Goal: Transaction & Acquisition: Book appointment/travel/reservation

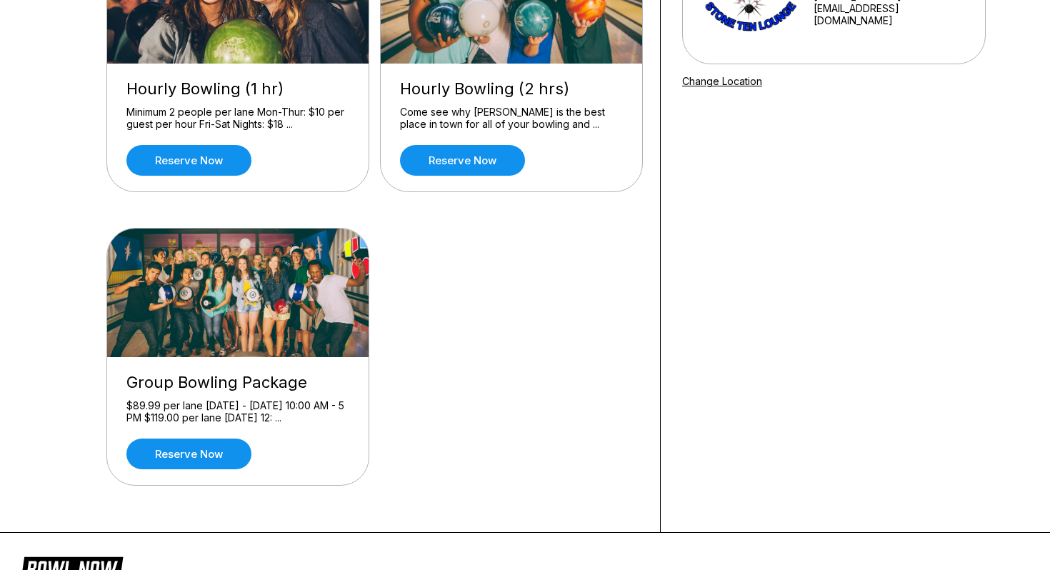
scroll to position [233, 0]
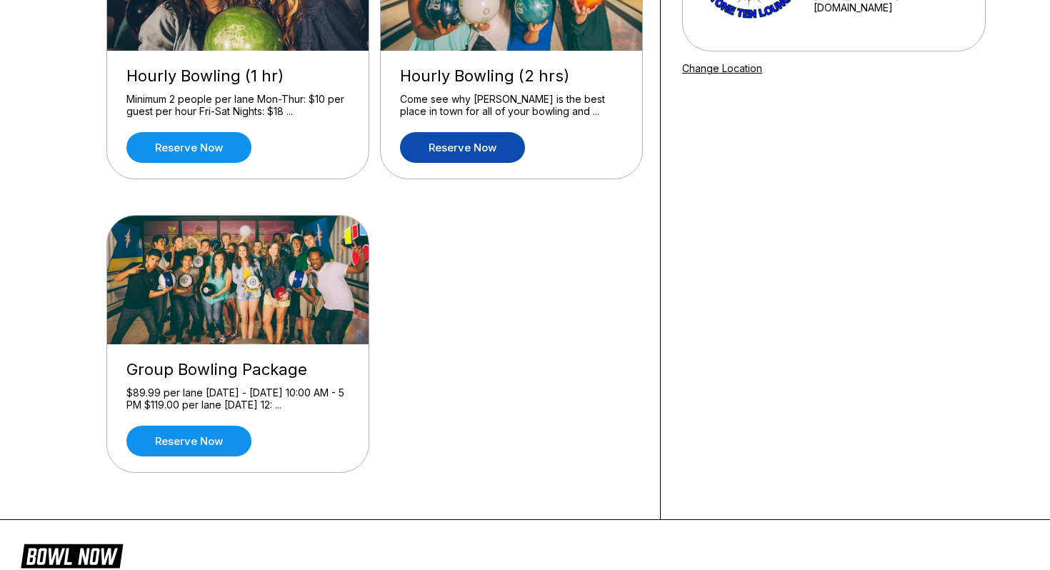
click at [426, 153] on link "Reserve now" at bounding box center [462, 147] width 125 height 31
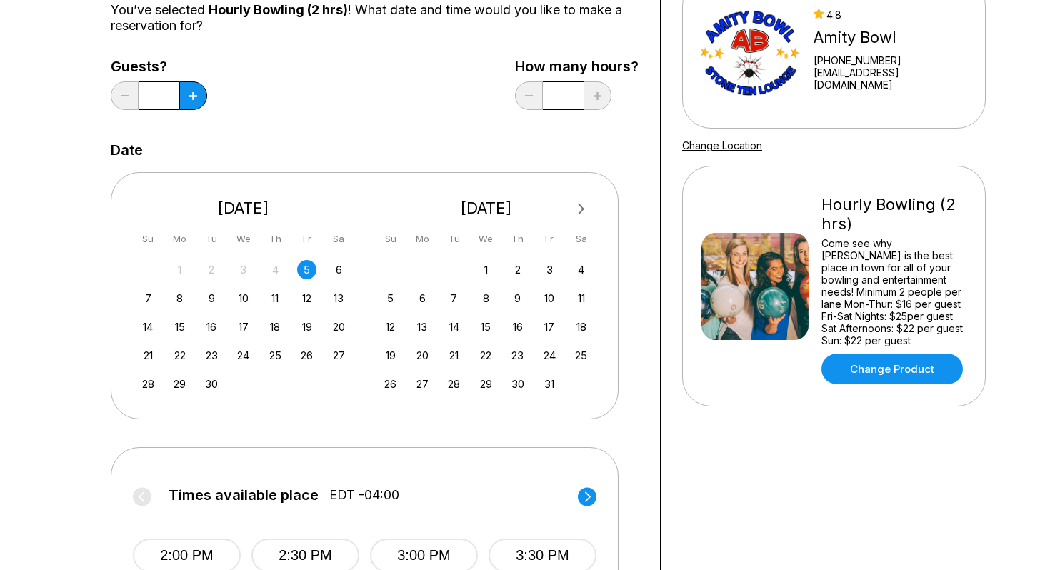
scroll to position [59, 0]
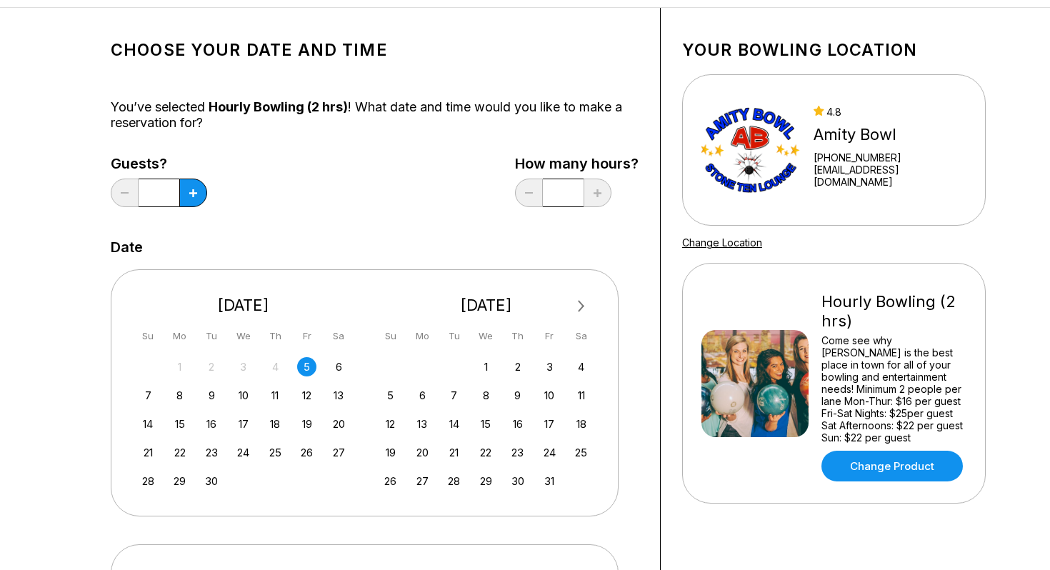
click at [522, 435] on div "1 2 3 4 5 6 7 8 9 10 11 12 13 14 15 16 17 18 19 20 21 22 23 24 25 26 27 28 29 3…" at bounding box center [486, 423] width 214 height 135
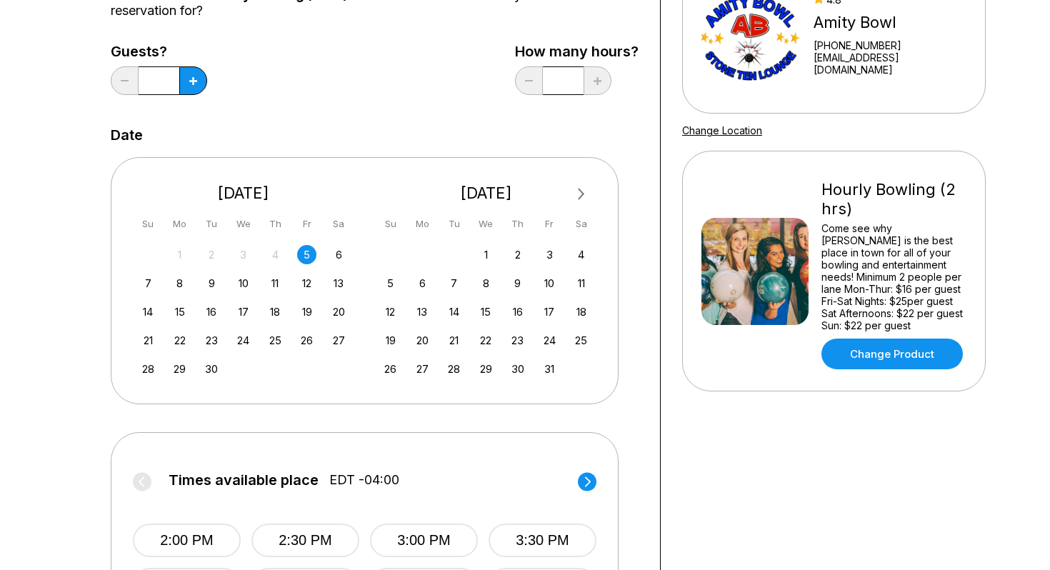
scroll to position [357, 0]
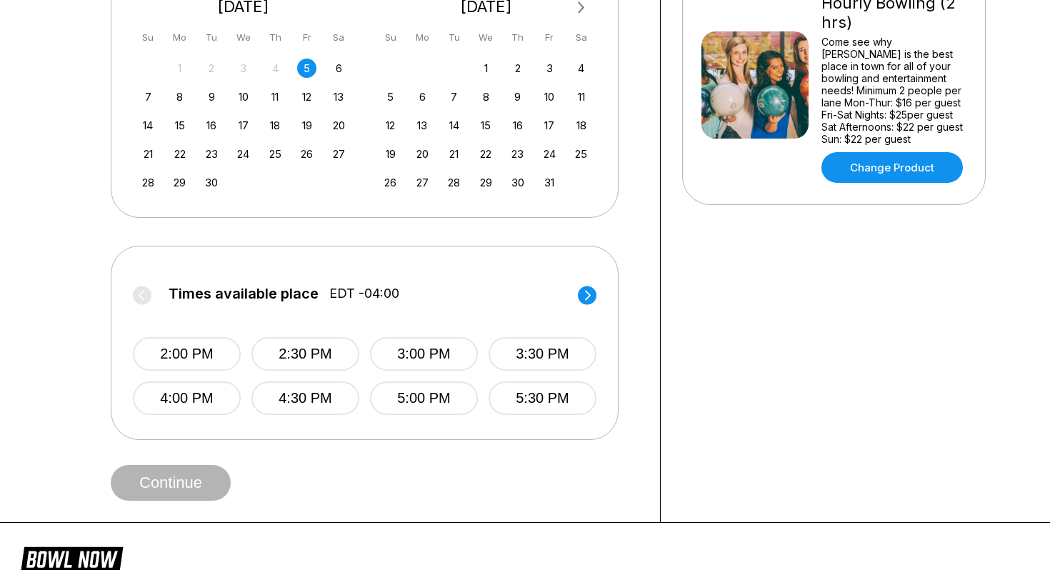
click at [516, 380] on div "2:00 PM 2:30 PM 3:00 PM 3:30 PM 4:00 PM 4:30 PM 5:00 PM 5:30 PM" at bounding box center [365, 362] width 464 height 106
click at [516, 395] on button "5:30 PM" at bounding box center [543, 398] width 108 height 34
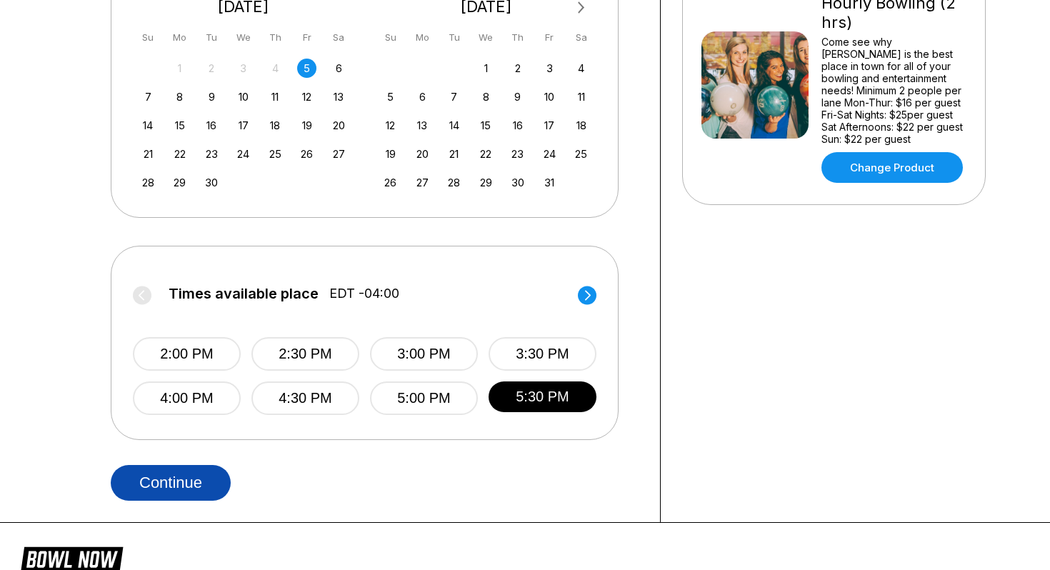
click at [207, 467] on button "Continue" at bounding box center [171, 483] width 120 height 36
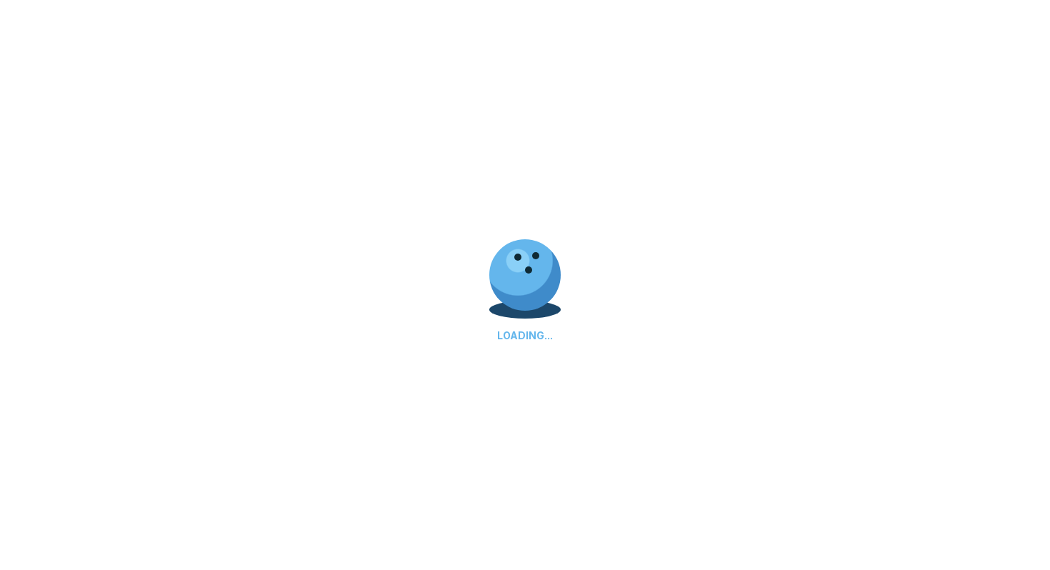
select select "**"
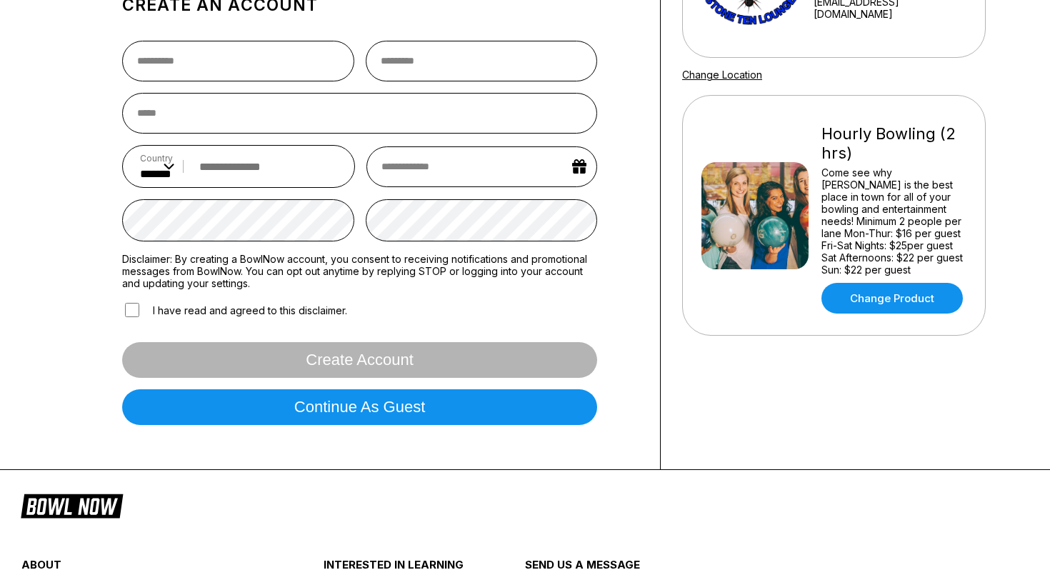
scroll to position [384, 0]
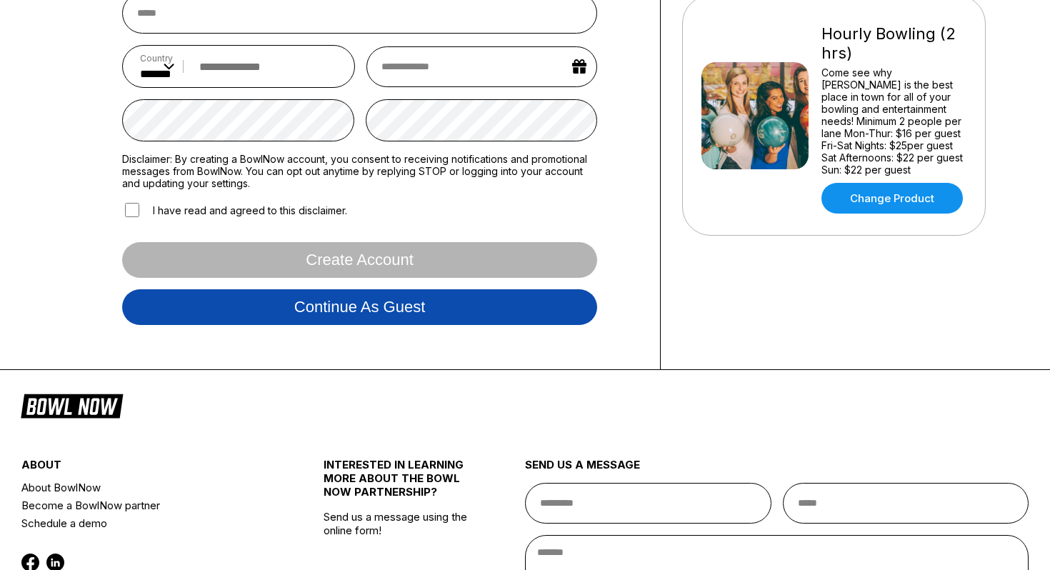
click at [286, 309] on button "Continue as guest" at bounding box center [359, 307] width 475 height 36
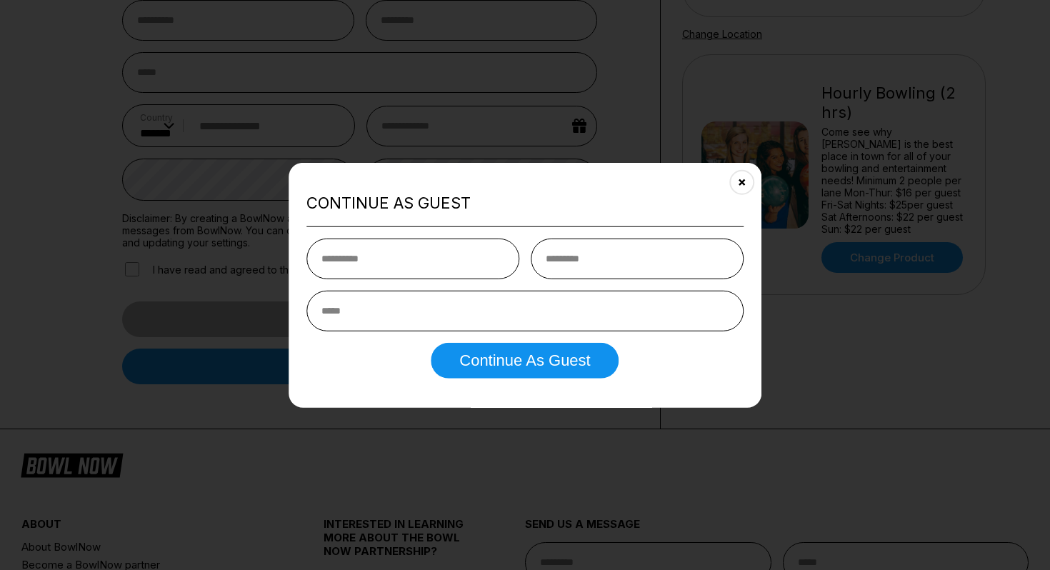
click at [293, 200] on div "Continue as Guest Continue as Guest" at bounding box center [525, 285] width 473 height 245
select select "*"
select select "****"
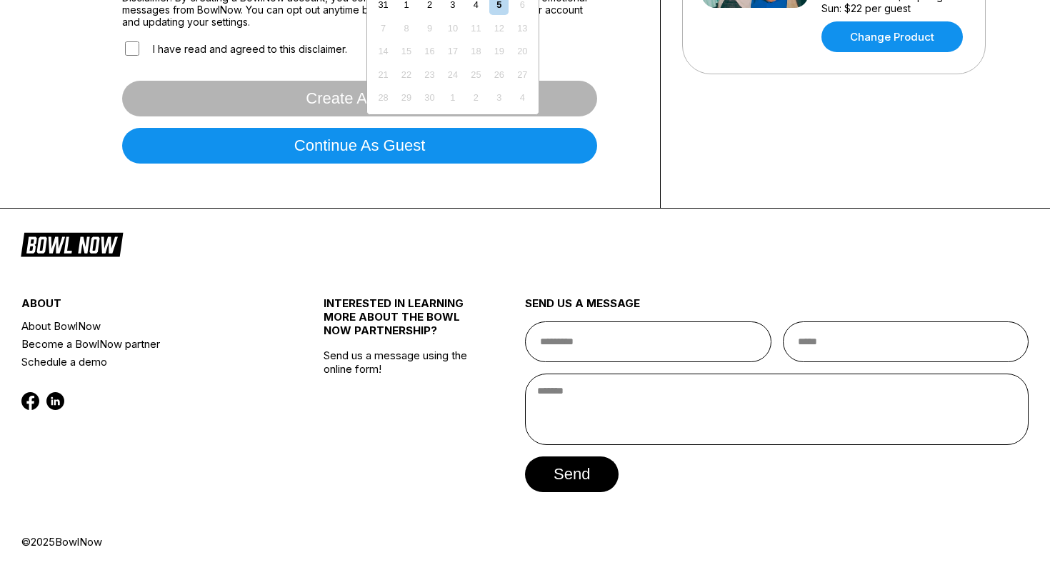
scroll to position [0, 0]
